Goal: Task Accomplishment & Management: Manage account settings

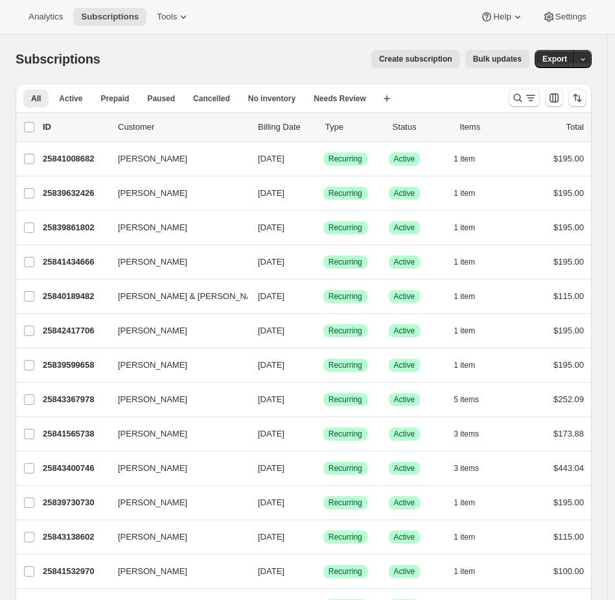
click at [175, 28] on div "Analytics Subscriptions Tools Help Settings" at bounding box center [307, 17] width 615 height 34
click at [176, 18] on span "Tools" at bounding box center [167, 17] width 20 height 10
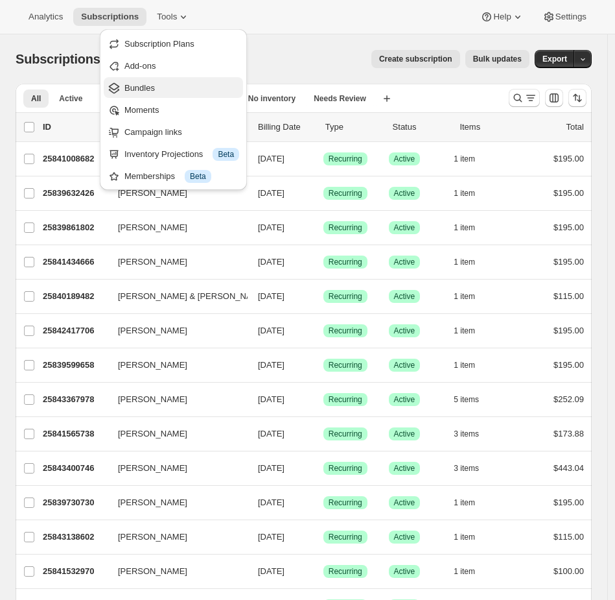
click at [160, 84] on span "Bundles" at bounding box center [182, 88] width 115 height 13
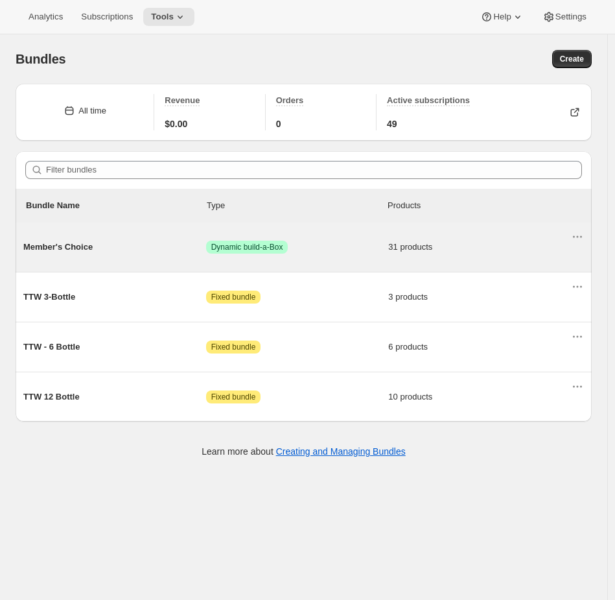
click at [252, 250] on span "Dynamic build-a-Box" at bounding box center [247, 247] width 72 height 10
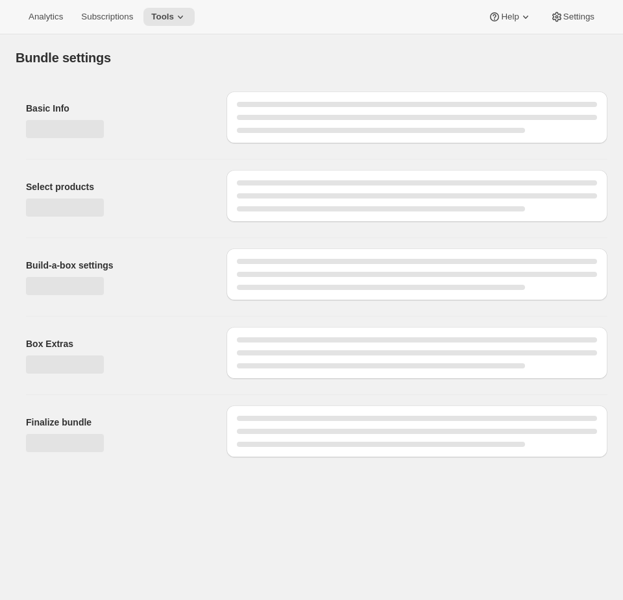
type input "Member's Choice"
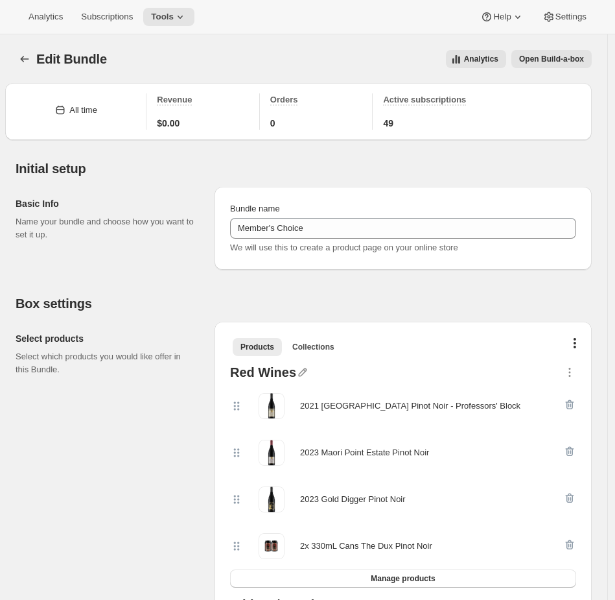
click at [545, 50] on button "Open Build-a-box" at bounding box center [552, 59] width 80 height 18
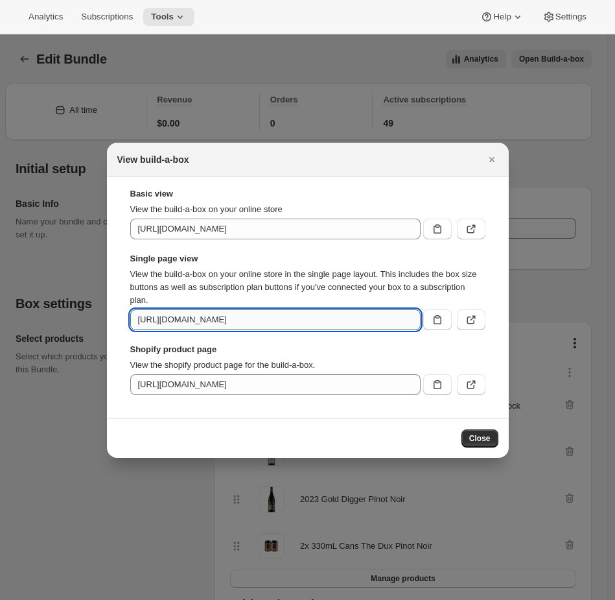
scroll to position [0, 94]
drag, startPoint x: 315, startPoint y: 320, endPoint x: 411, endPoint y: 324, distance: 96.7
click at [411, 324] on input "https://maori-point-vineyard.myshopify.com/tools/bundle-subscriptions/bundle/76…" at bounding box center [275, 319] width 291 height 21
click at [266, 315] on input "https://maori-point-vineyard.myshopify.com/tools/bundle-subscriptions/bundle/76…" at bounding box center [275, 319] width 291 height 21
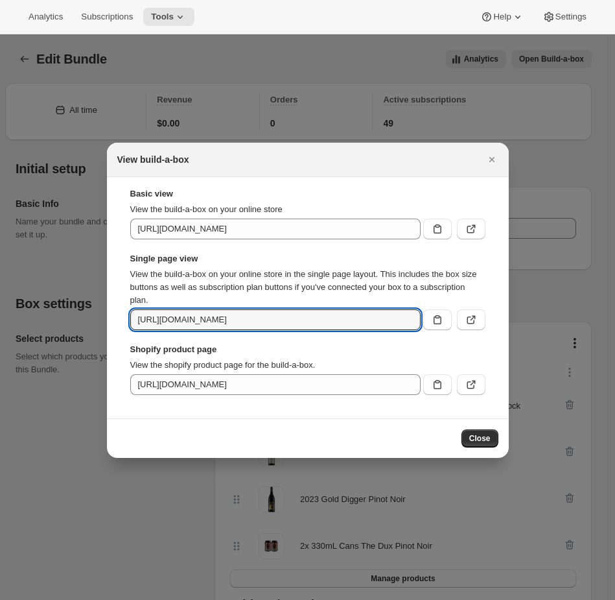
drag, startPoint x: 218, startPoint y: 320, endPoint x: 674, endPoint y: 342, distance: 456.4
click at [615, 342] on html "Analytics Subscriptions Tools Help Settings Skip to content Edit Bundle. This p…" at bounding box center [307, 300] width 615 height 600
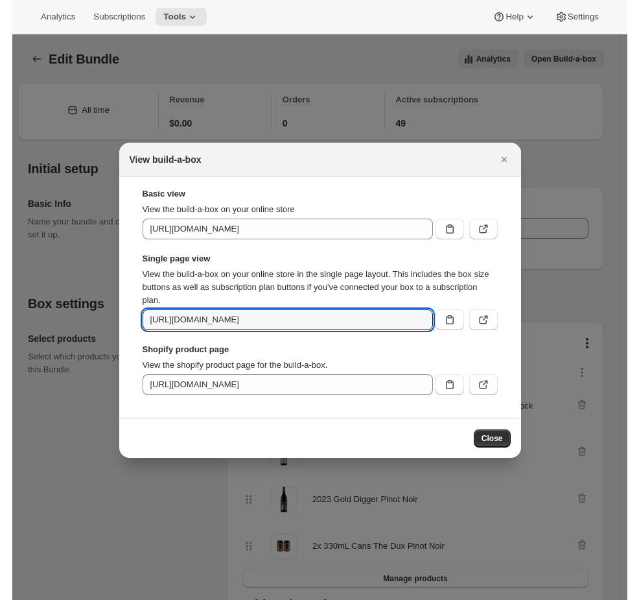
scroll to position [0, 0]
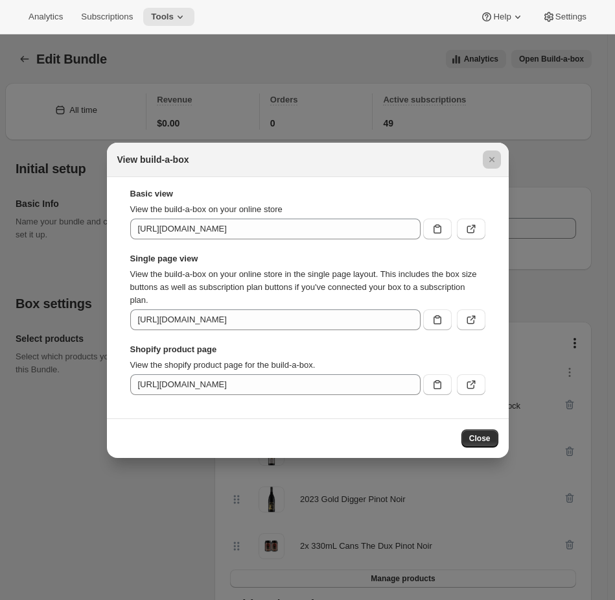
click at [109, 69] on div at bounding box center [307, 300] width 615 height 600
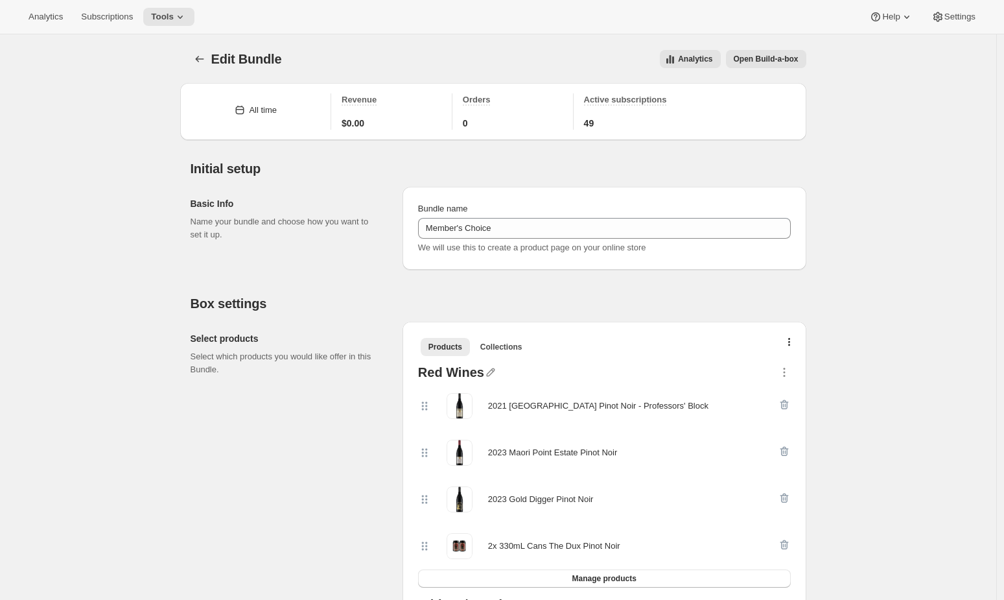
click at [622, 64] on button "Open Build-a-box" at bounding box center [766, 59] width 80 height 18
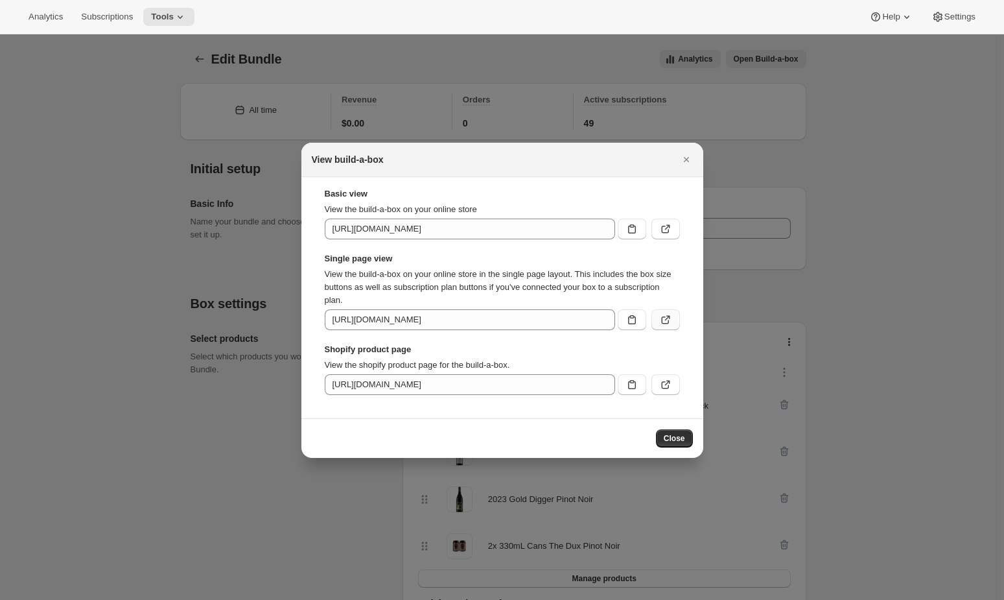
click at [622, 327] on button ":ren:" at bounding box center [666, 319] width 29 height 21
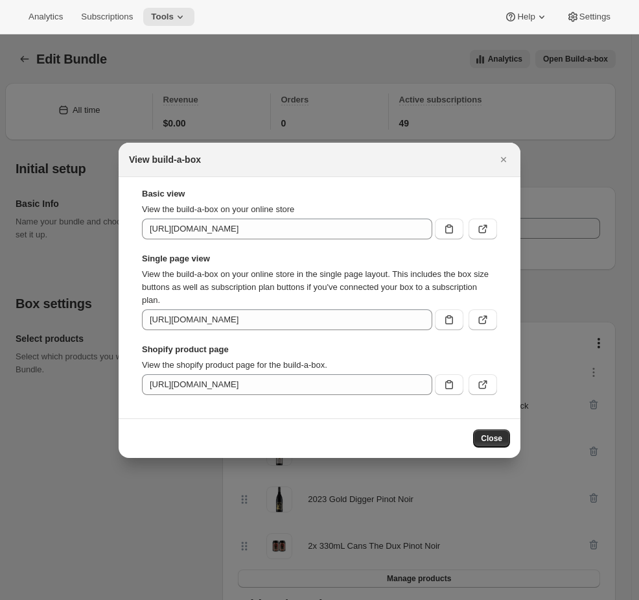
click at [415, 88] on div at bounding box center [319, 300] width 639 height 600
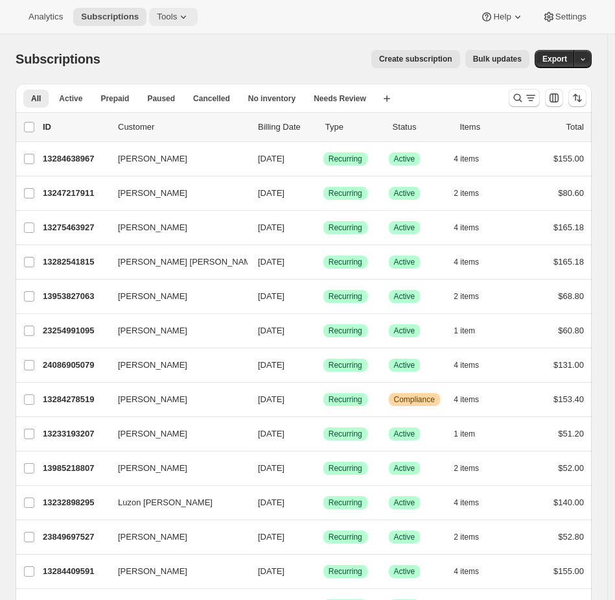
click at [185, 22] on icon at bounding box center [183, 16] width 13 height 13
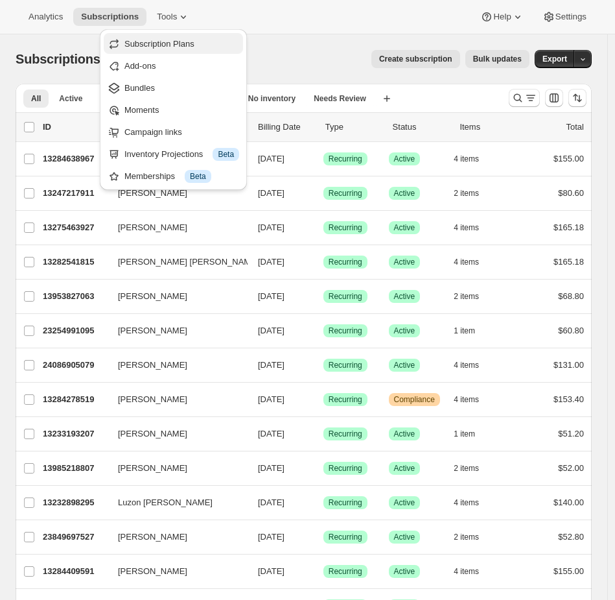
click at [183, 41] on span "Subscription Plans" at bounding box center [160, 44] width 70 height 10
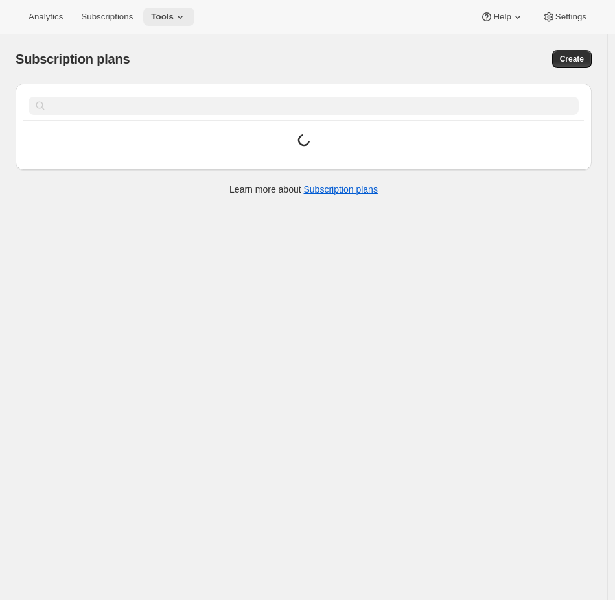
click at [174, 12] on span "Tools" at bounding box center [162, 17] width 23 height 10
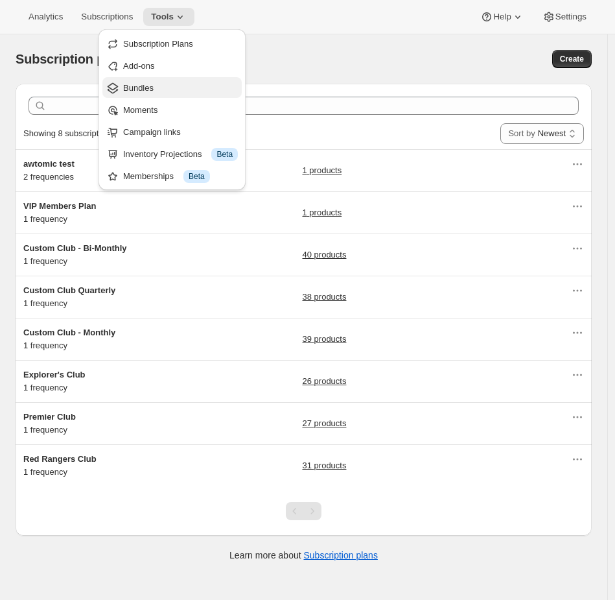
click at [156, 79] on button "Bundles" at bounding box center [171, 87] width 139 height 21
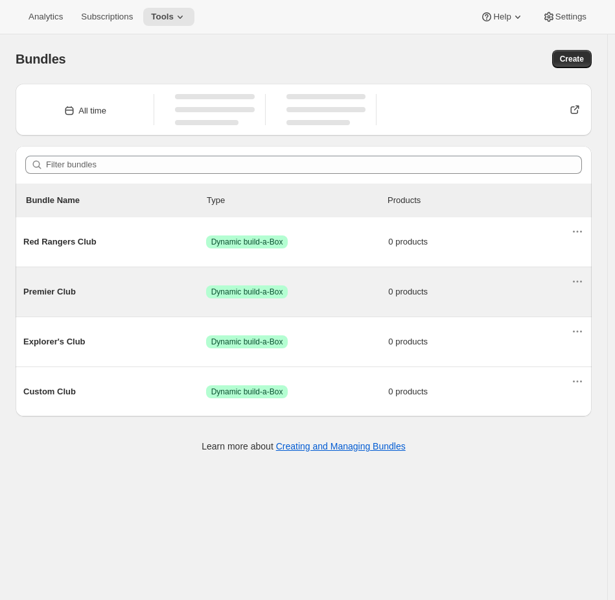
click at [330, 288] on div "Premier Club Success Dynamic build-a-Box 0 products" at bounding box center [297, 292] width 548 height 34
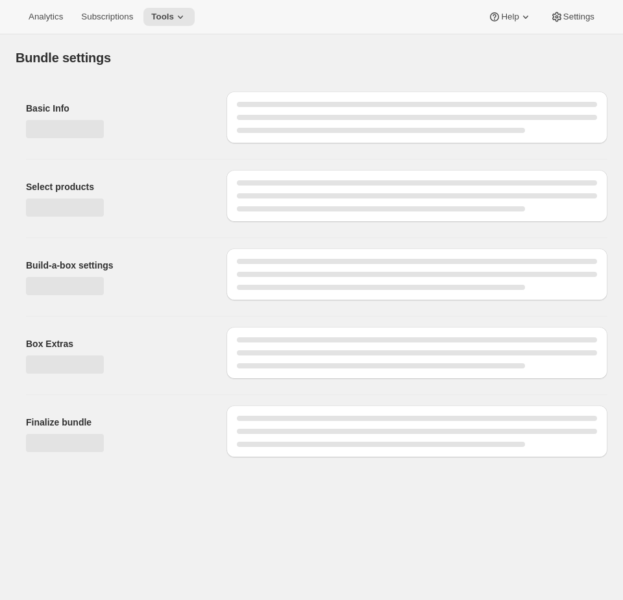
type input "Premier Club"
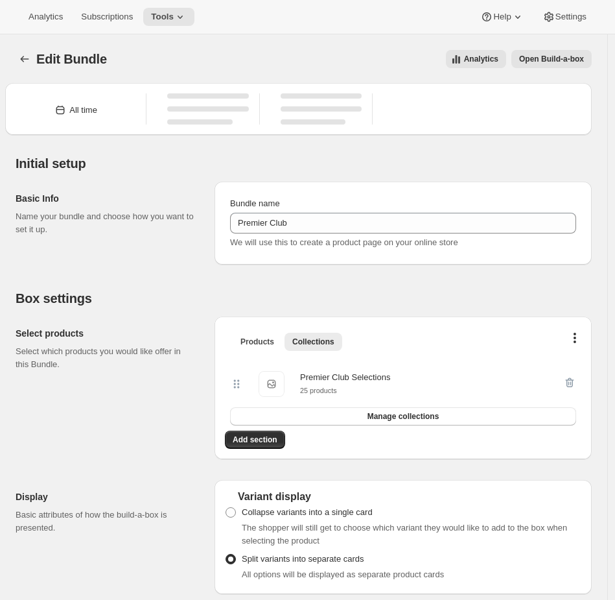
click at [557, 59] on span "Open Build-a-box" at bounding box center [551, 59] width 65 height 10
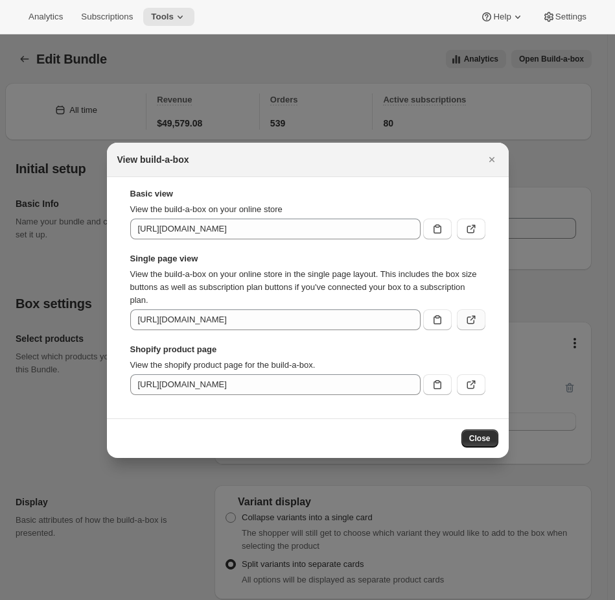
click at [468, 319] on icon ":re8:" at bounding box center [471, 319] width 13 height 13
